Goal: Information Seeking & Learning: Learn about a topic

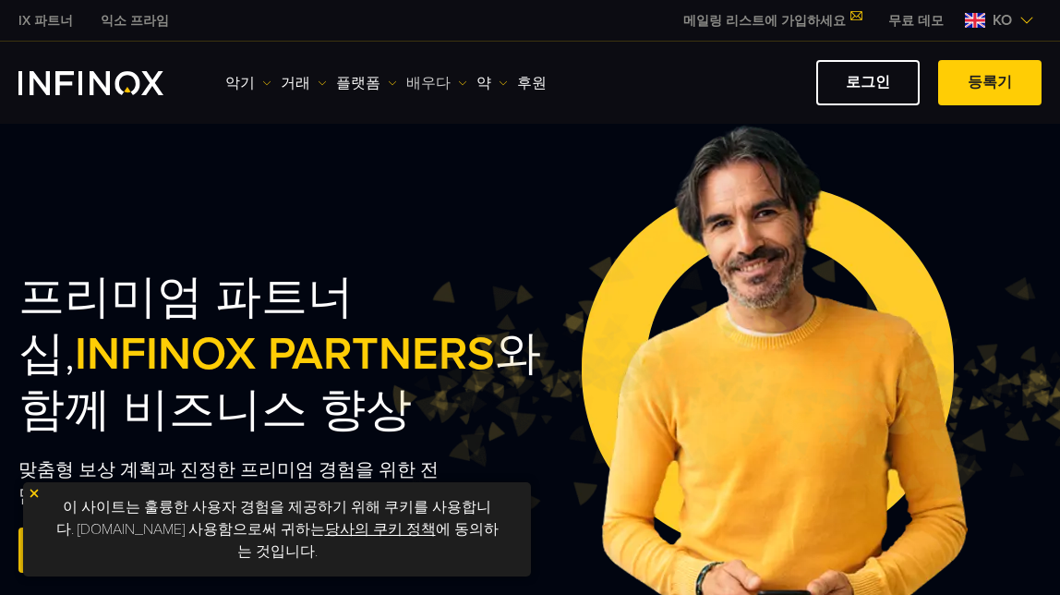
click at [419, 81] on font "배우다" at bounding box center [428, 83] width 44 height 22
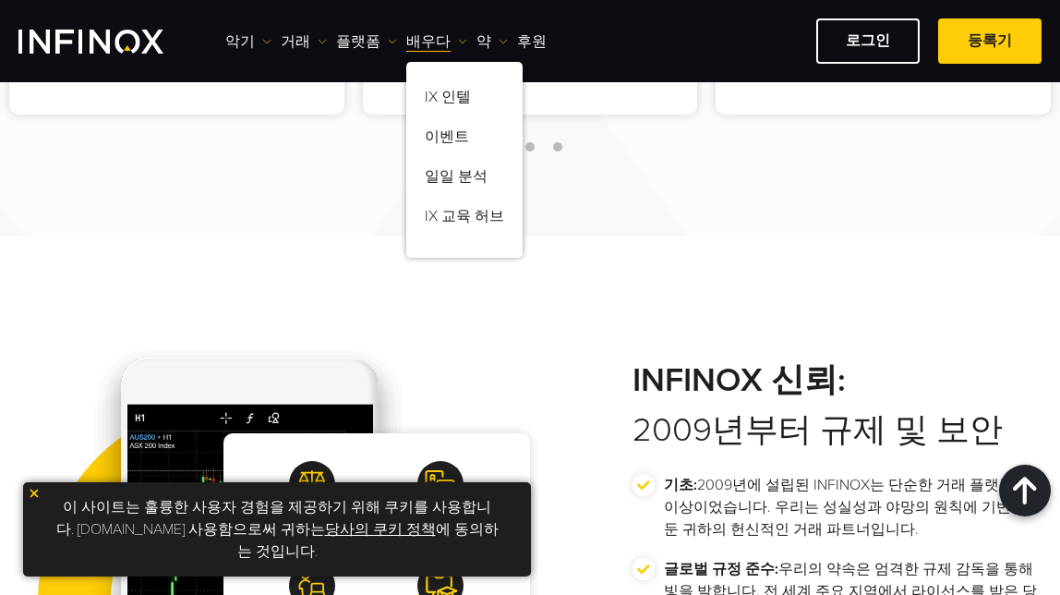
scroll to position [3324, 0]
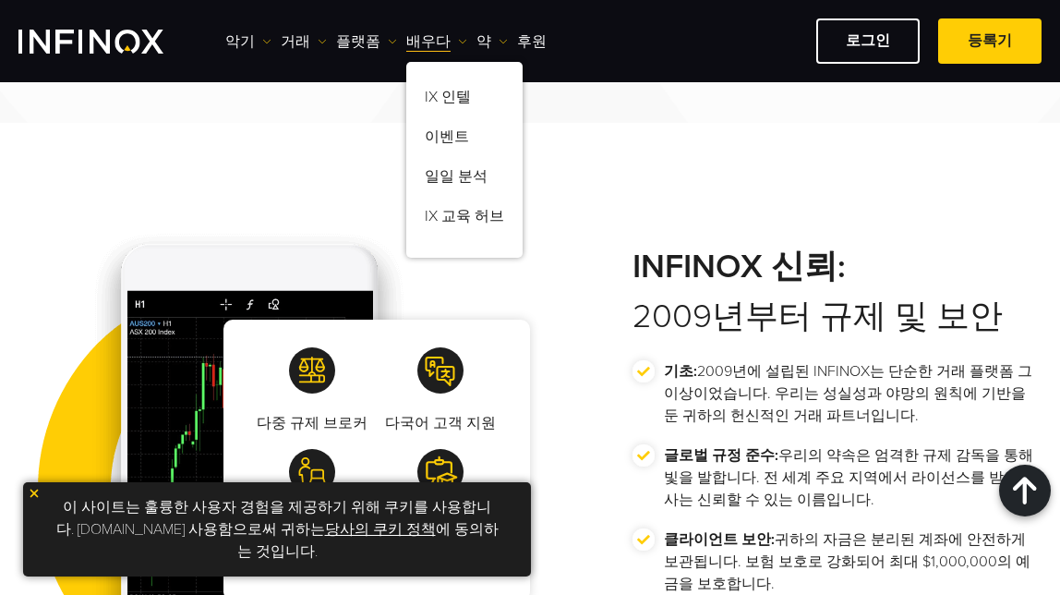
drag, startPoint x: 1023, startPoint y: 166, endPoint x: 906, endPoint y: 254, distance: 146.5
click at [1023, 166] on div "다중 규제 브로커 다국어 고객 지원 다양한 거래 도구 교육 및 연구 통찰력 INFINOX 신뢰: 2009년부터 규제 및 보안 기초:" at bounding box center [530, 418] width 1060 height 591
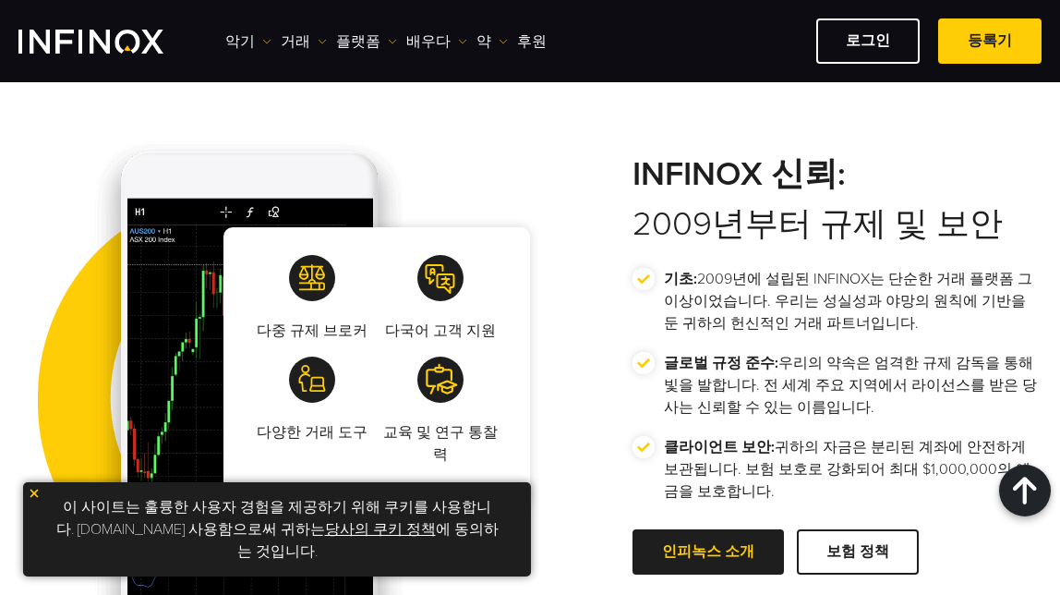
scroll to position [0, 0]
click at [350, 41] on font "플랫폼" at bounding box center [358, 41] width 44 height 22
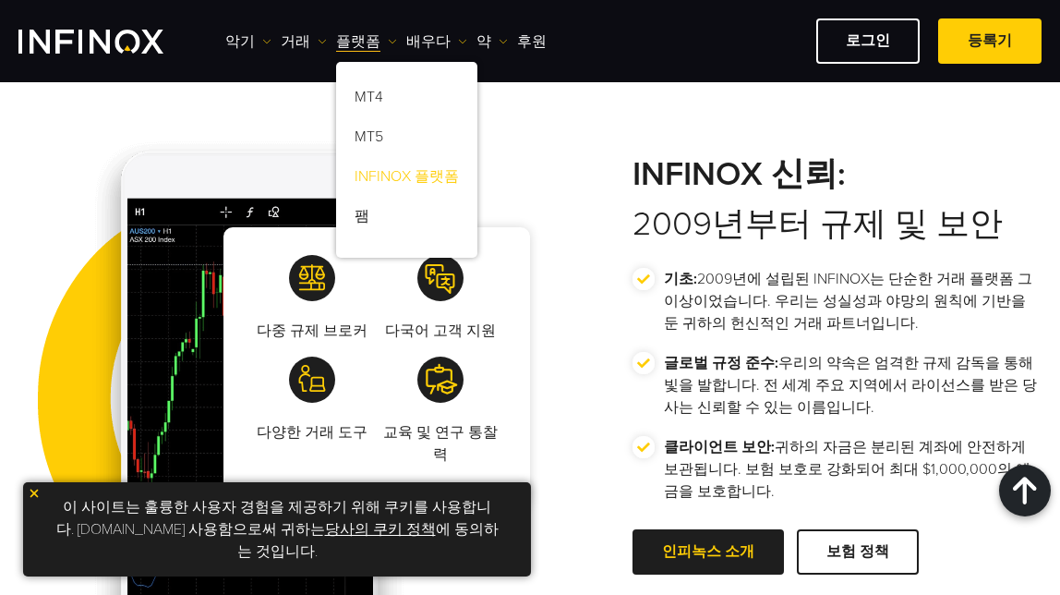
click at [411, 175] on link "INFINOX 플랫폼" at bounding box center [406, 180] width 141 height 40
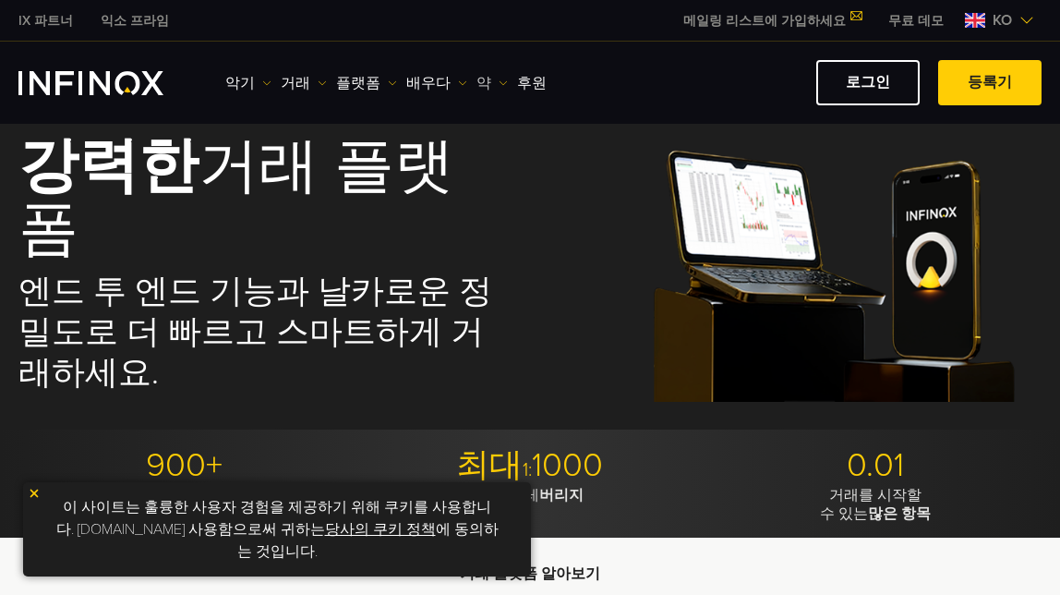
click at [477, 79] on font "약" at bounding box center [484, 83] width 15 height 22
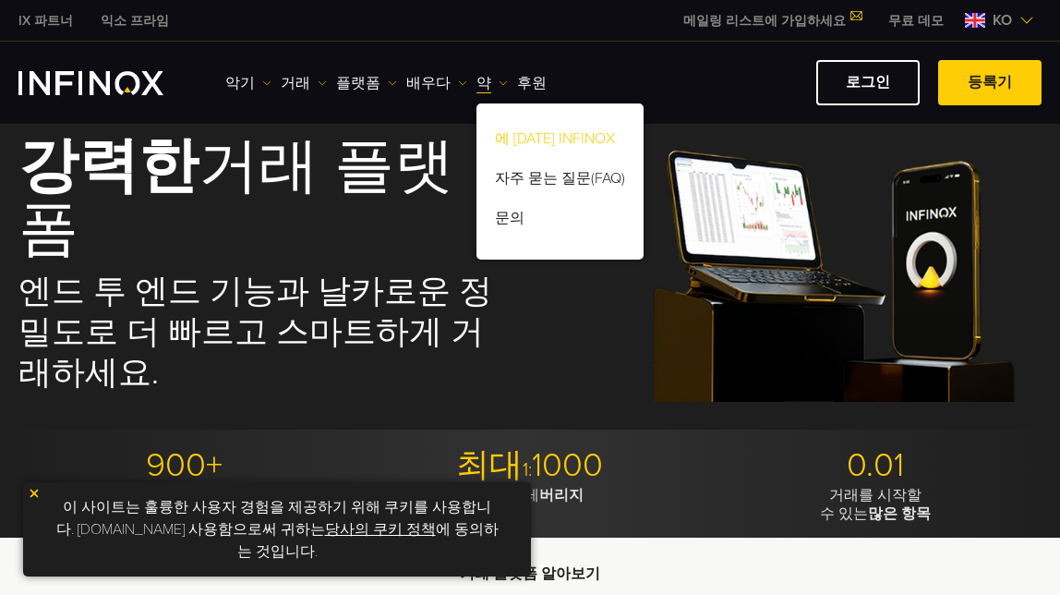
click at [540, 131] on link "에 대한 INFINOX" at bounding box center [560, 142] width 167 height 40
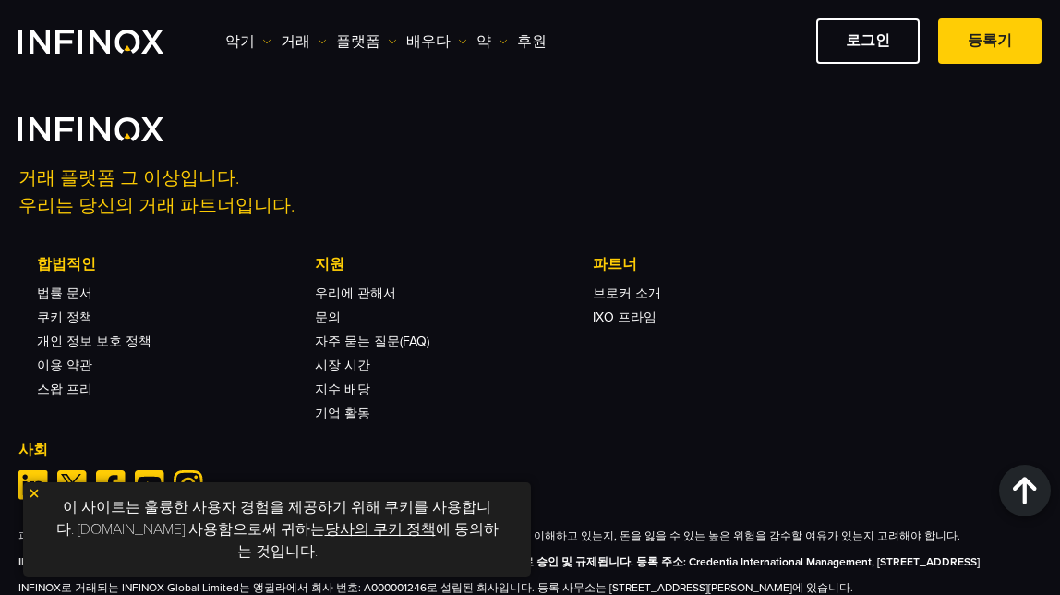
scroll to position [8996, 0]
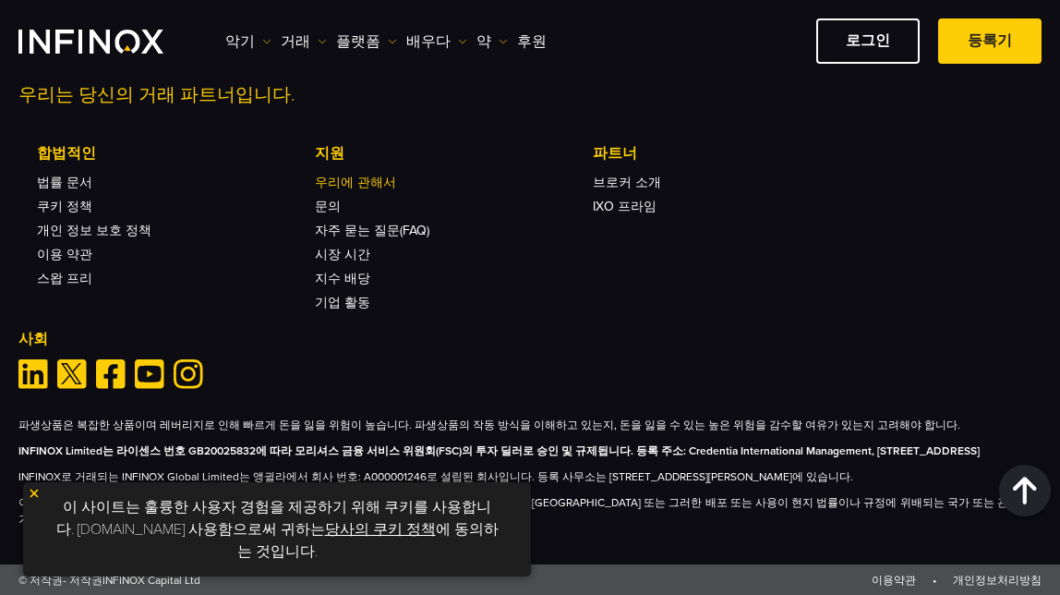
click at [367, 175] on link "우리에 관해서" at bounding box center [355, 183] width 81 height 16
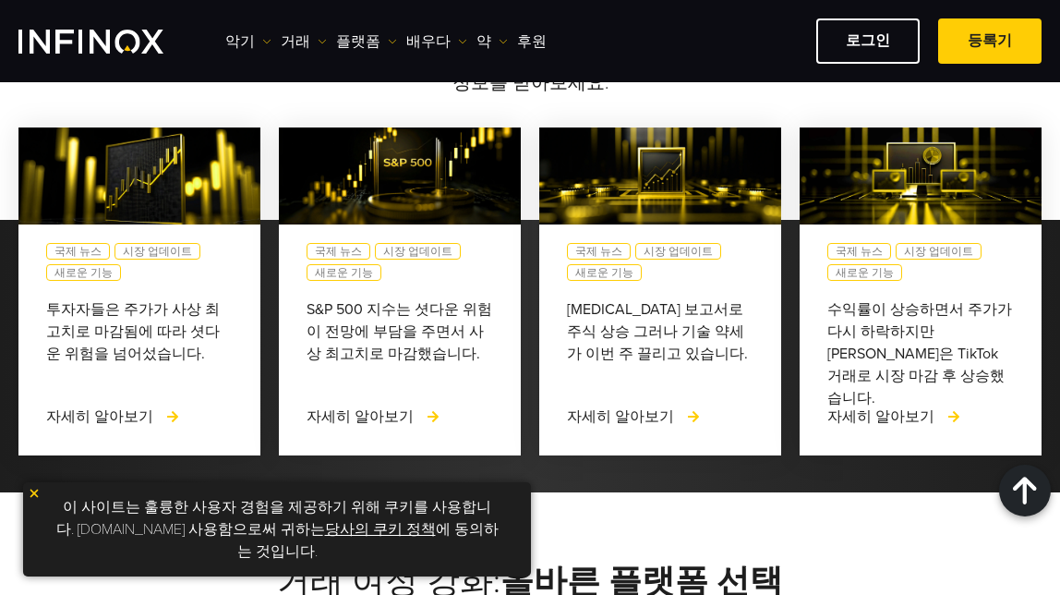
scroll to position [7018, 0]
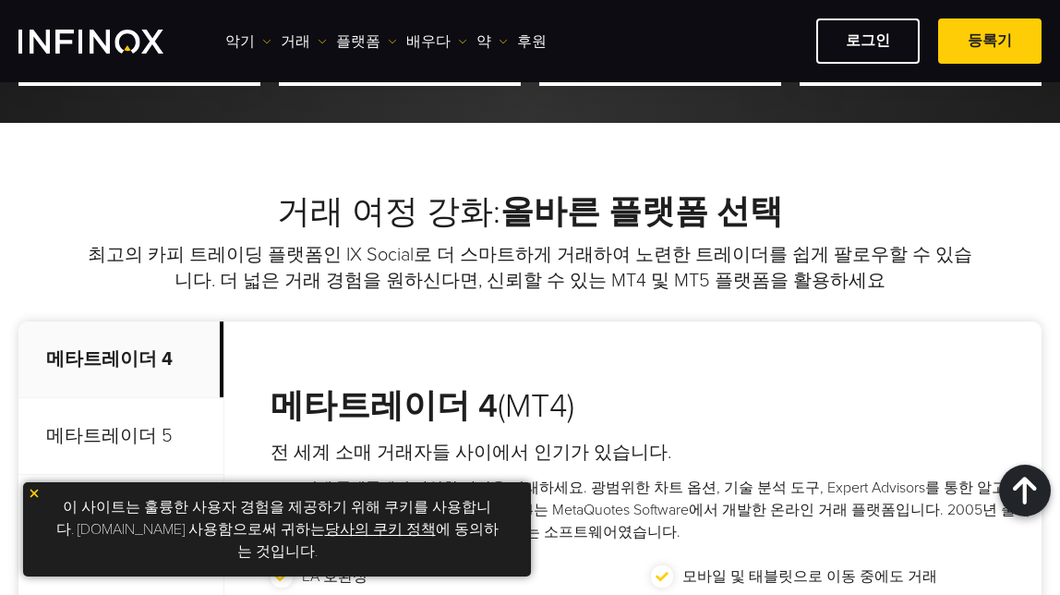
drag, startPoint x: 949, startPoint y: 475, endPoint x: 967, endPoint y: 484, distance: 19.8
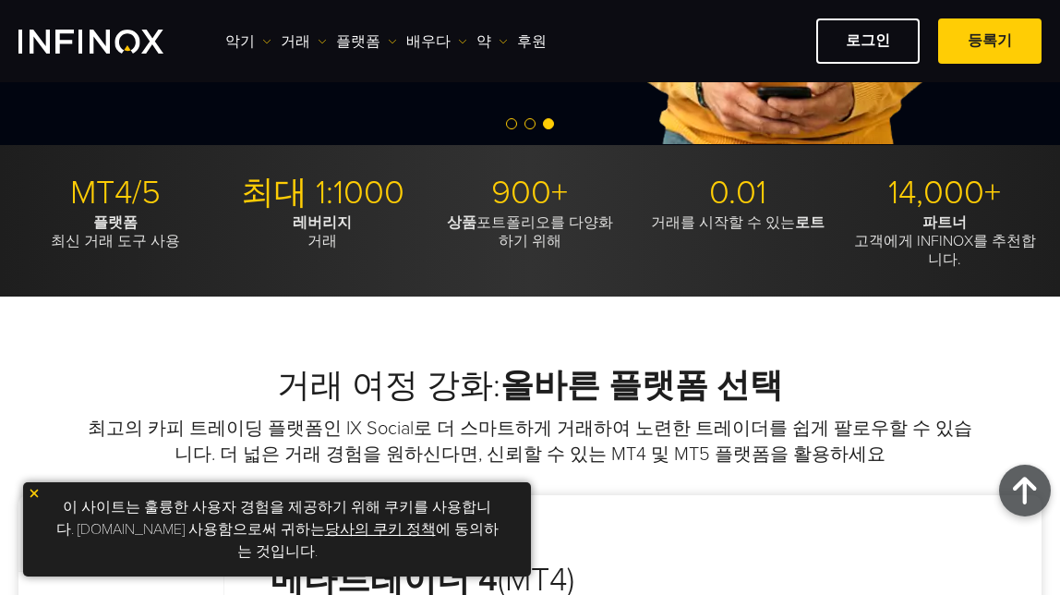
scroll to position [646, 0]
